Goal: Navigation & Orientation: Find specific page/section

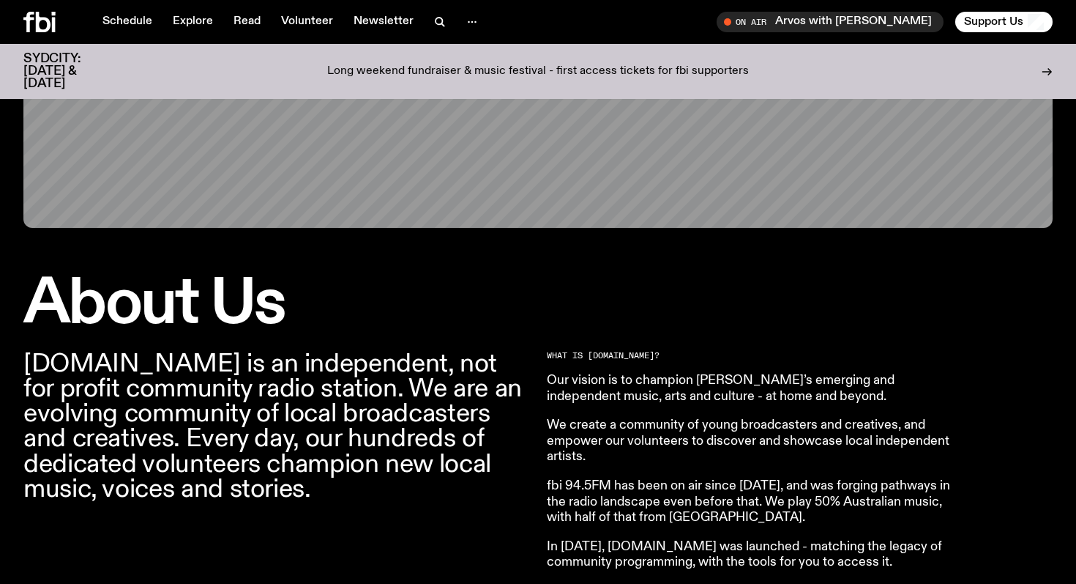
scroll to position [248, 0]
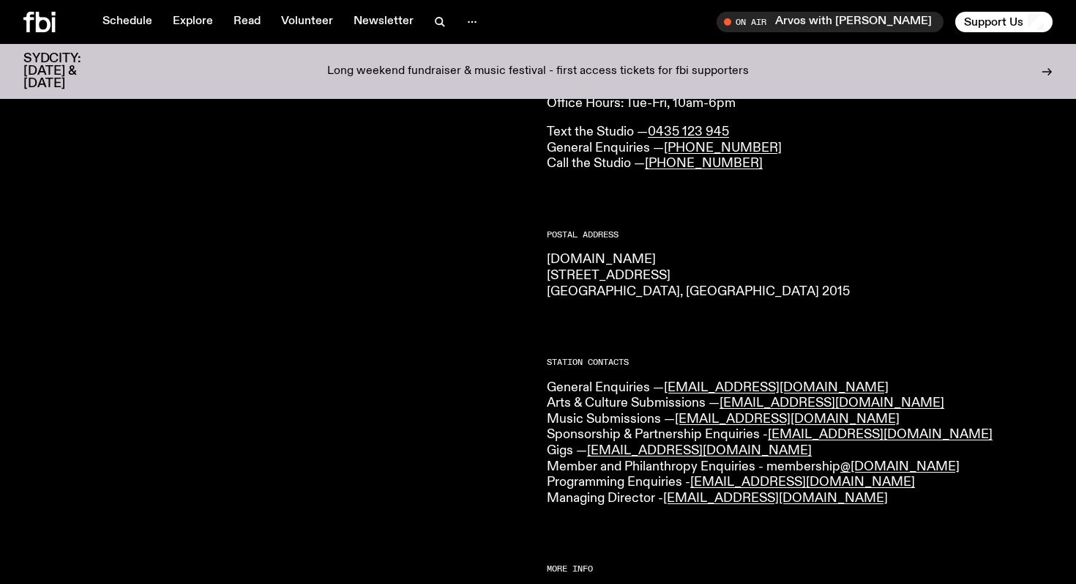
scroll to position [135, 0]
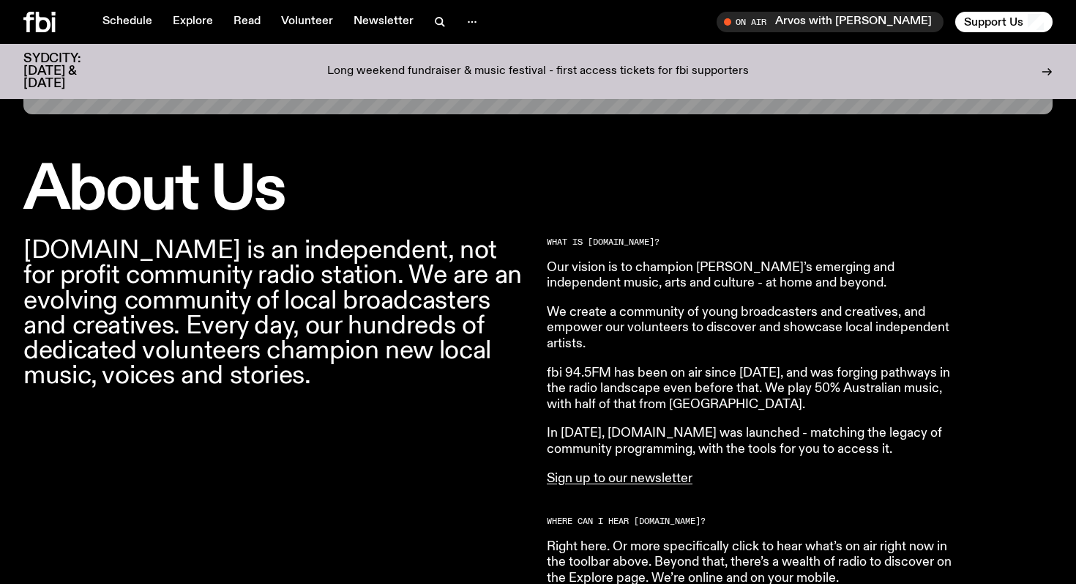
scroll to position [363, 0]
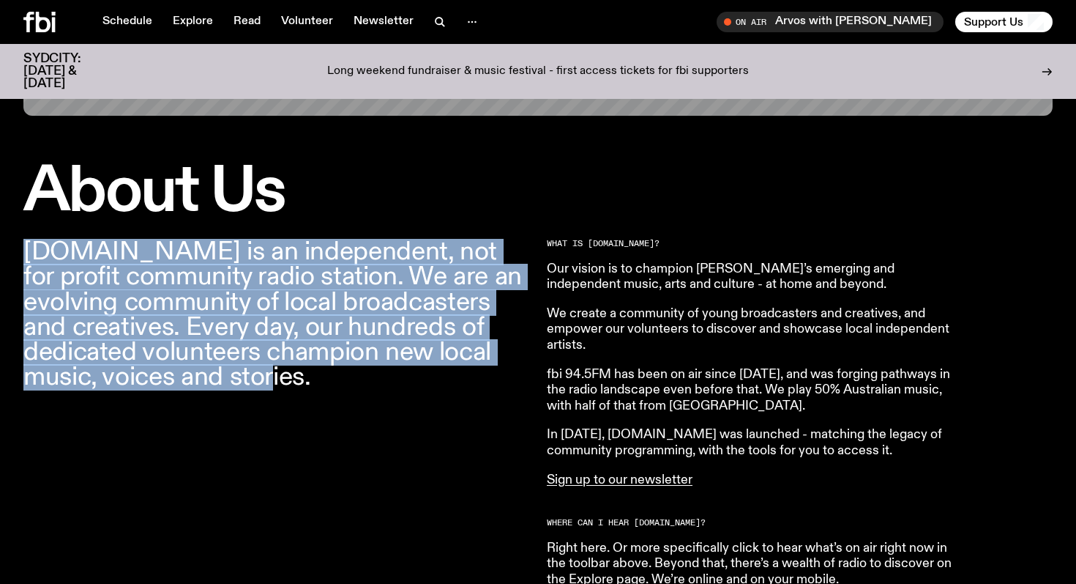
drag, startPoint x: 347, startPoint y: 392, endPoint x: 12, endPoint y: 233, distance: 370.5
copy p "fbi.radio is an independent, not for profit community radio station. We are an …"
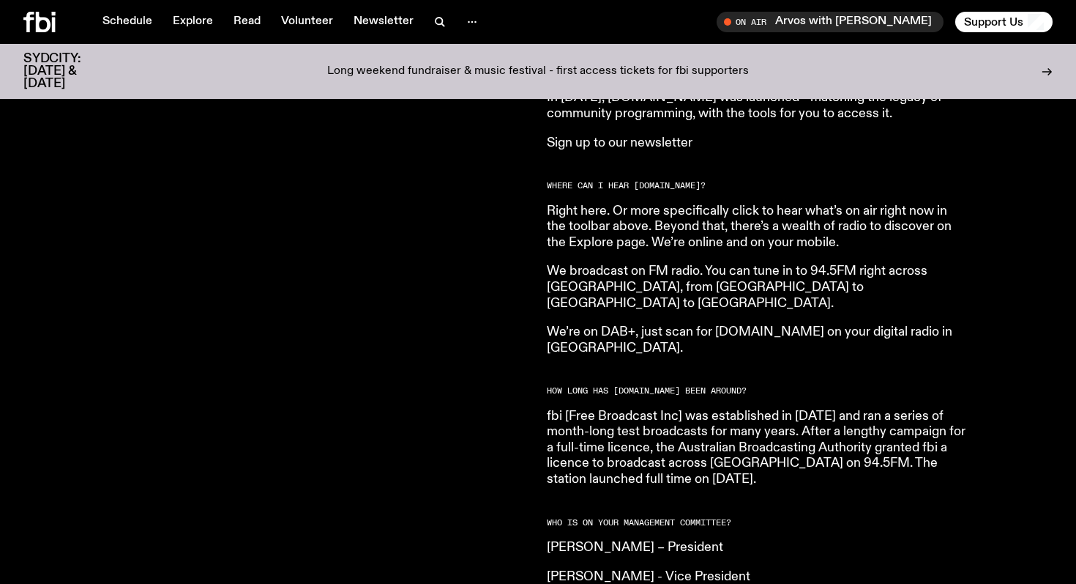
scroll to position [695, 0]
